Goal: Check status: Check status

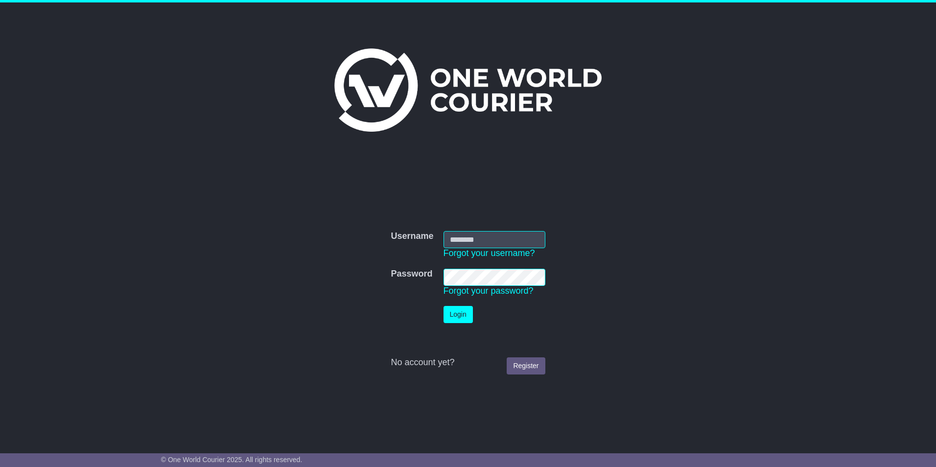
type input "**********"
click at [454, 310] on button "Login" at bounding box center [458, 314] width 29 height 17
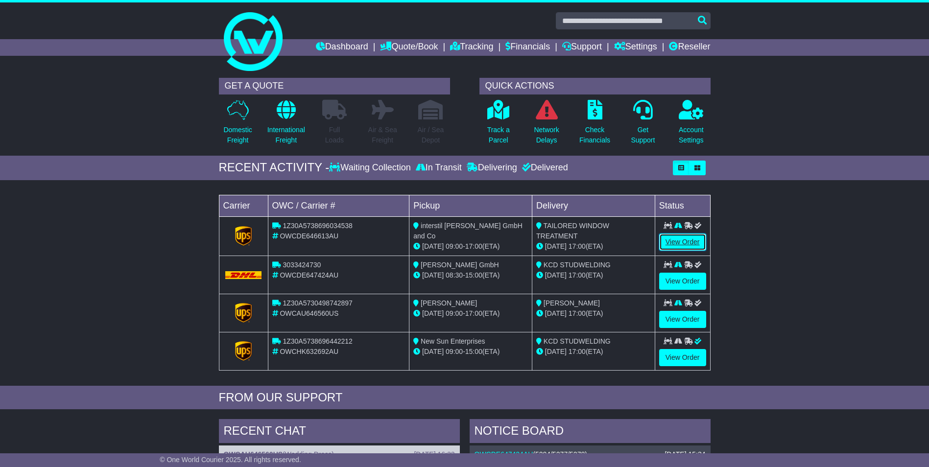
click at [681, 241] on link "View Order" at bounding box center [682, 242] width 47 height 17
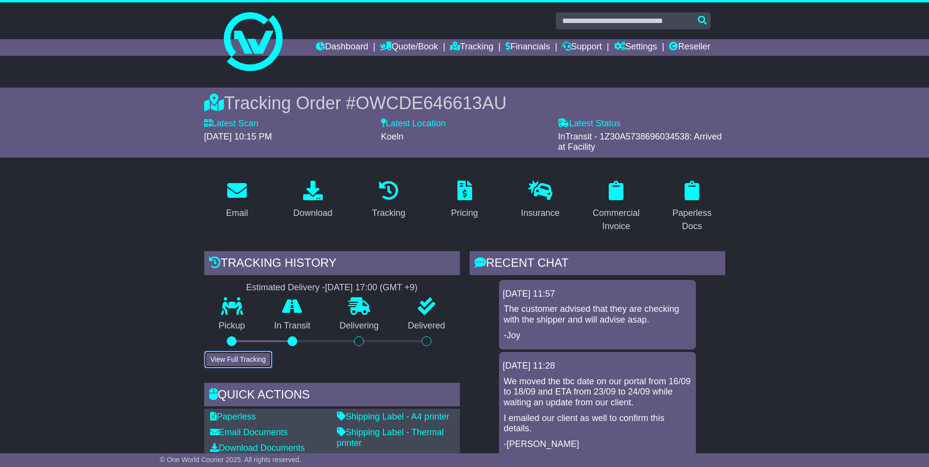
click at [252, 356] on button "View Full Tracking" at bounding box center [238, 359] width 68 height 17
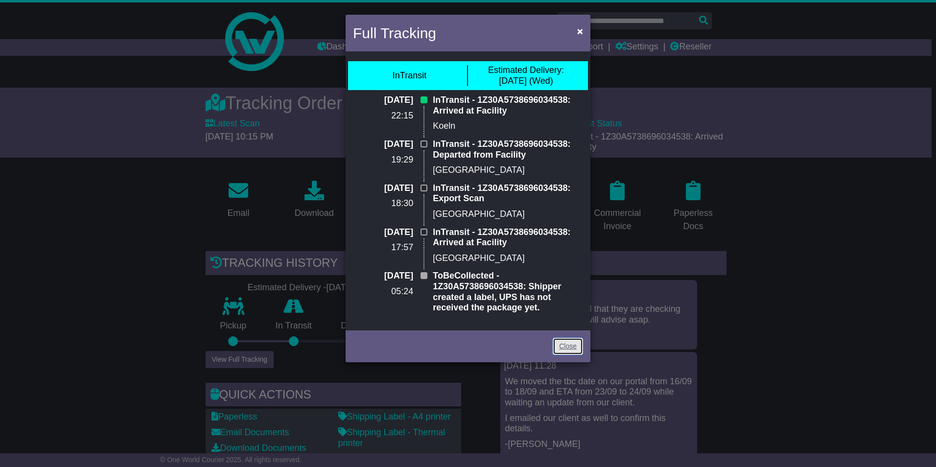
click at [565, 345] on link "Close" at bounding box center [568, 346] width 30 height 17
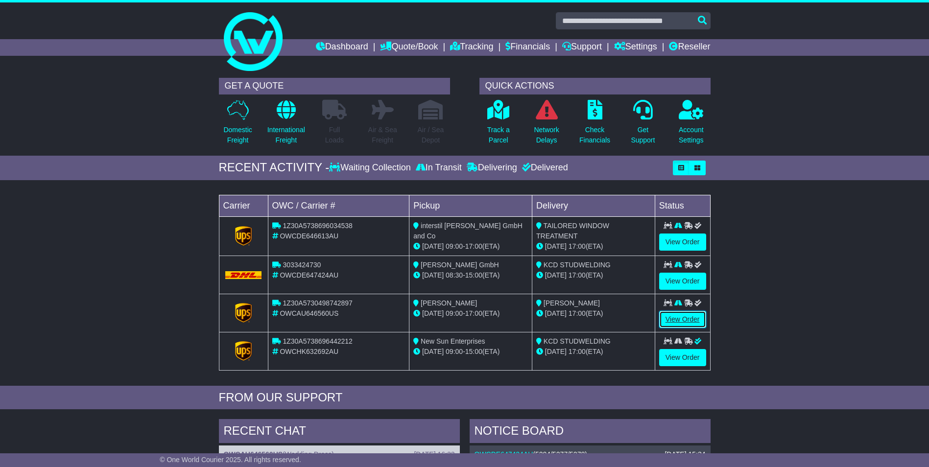
click at [688, 320] on link "View Order" at bounding box center [682, 319] width 47 height 17
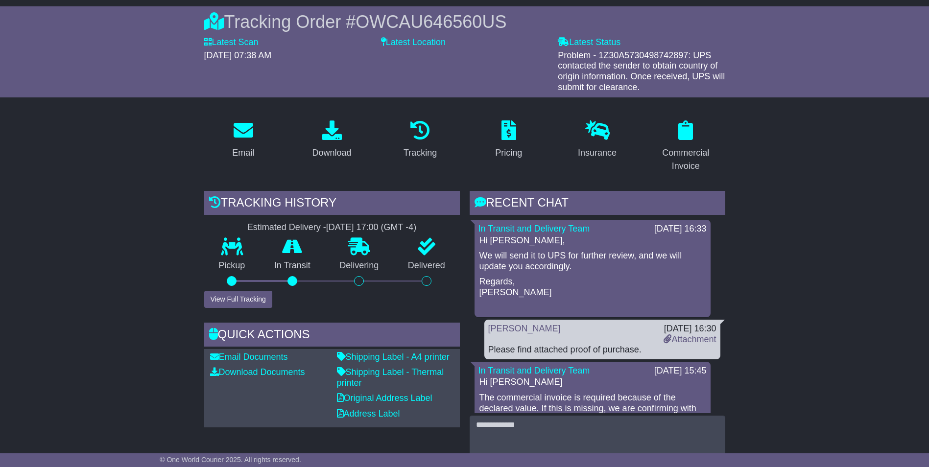
scroll to position [98, 0]
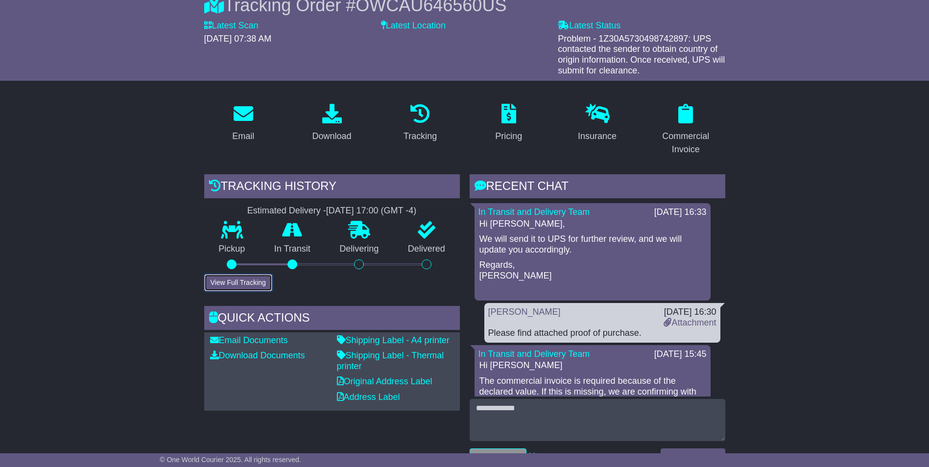
click at [242, 282] on button "View Full Tracking" at bounding box center [238, 282] width 68 height 17
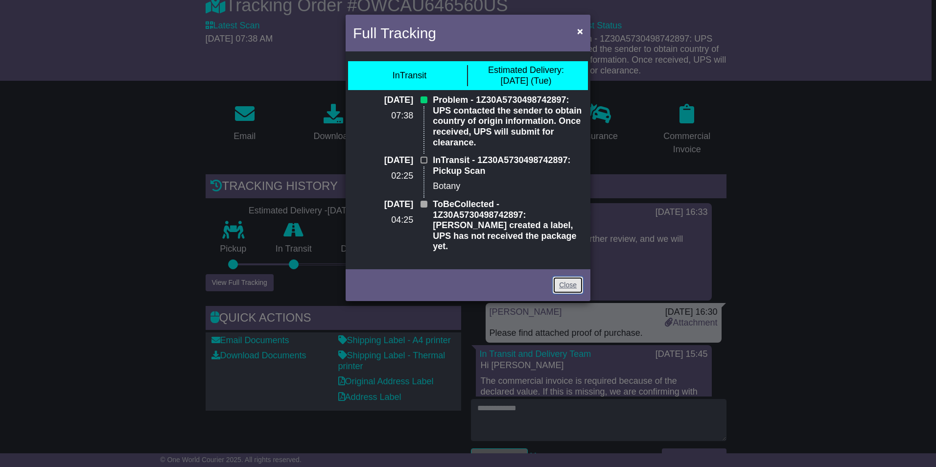
click at [567, 277] on link "Close" at bounding box center [568, 285] width 30 height 17
